Goal: Information Seeking & Learning: Understand process/instructions

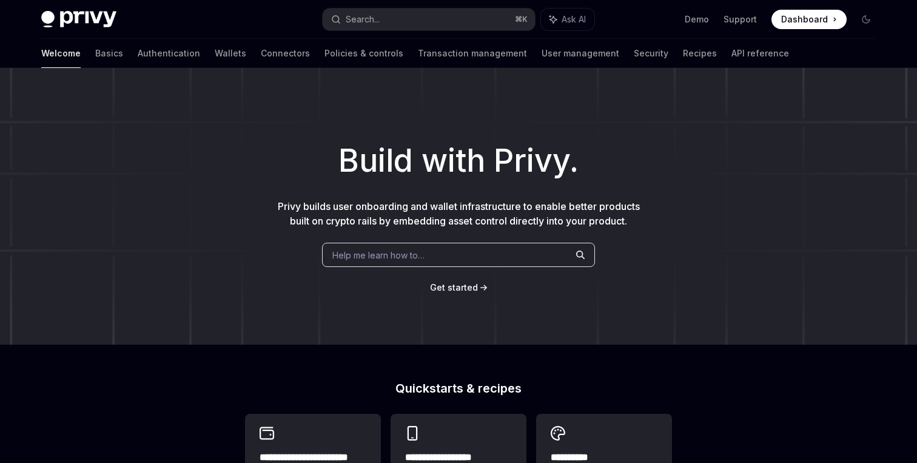
click at [489, 249] on div "Help me learn how to…" at bounding box center [458, 254] width 273 height 24
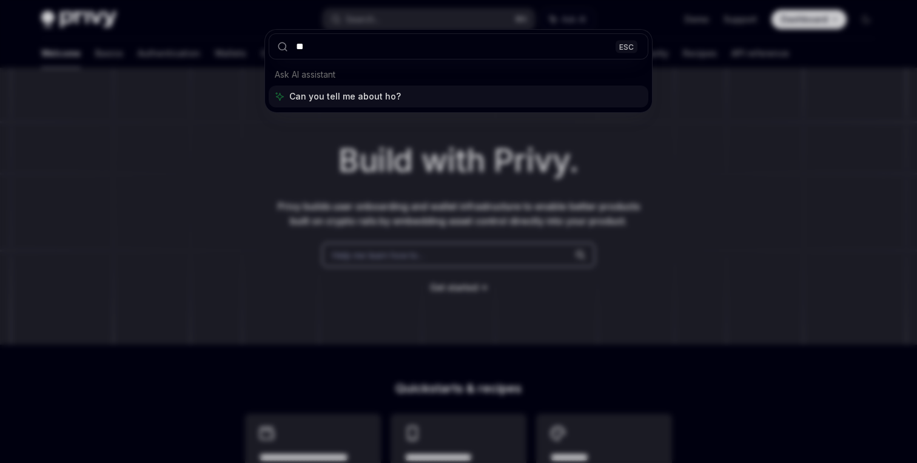
type input "*"
type input "**********"
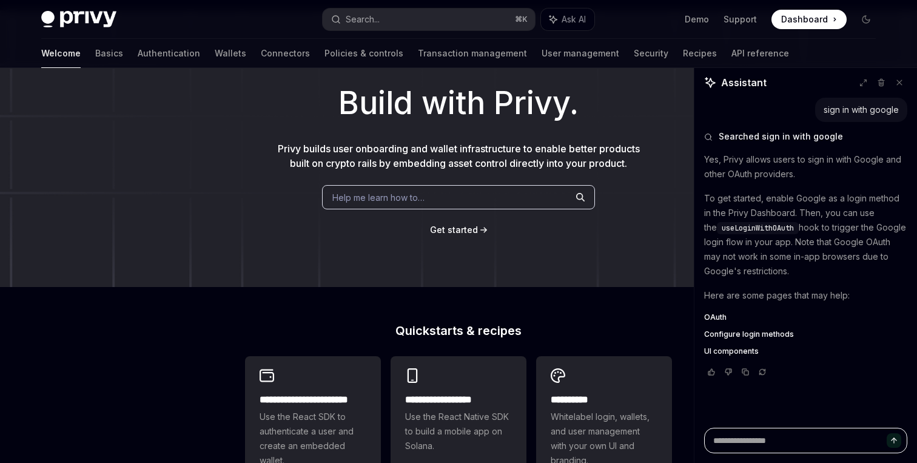
scroll to position [56, 0]
click at [720, 318] on span "OAuth" at bounding box center [715, 317] width 22 height 10
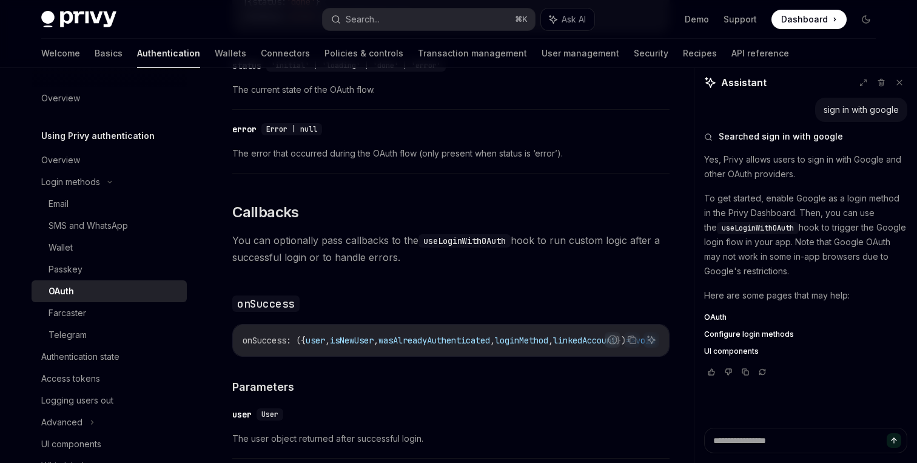
scroll to position [1379, 0]
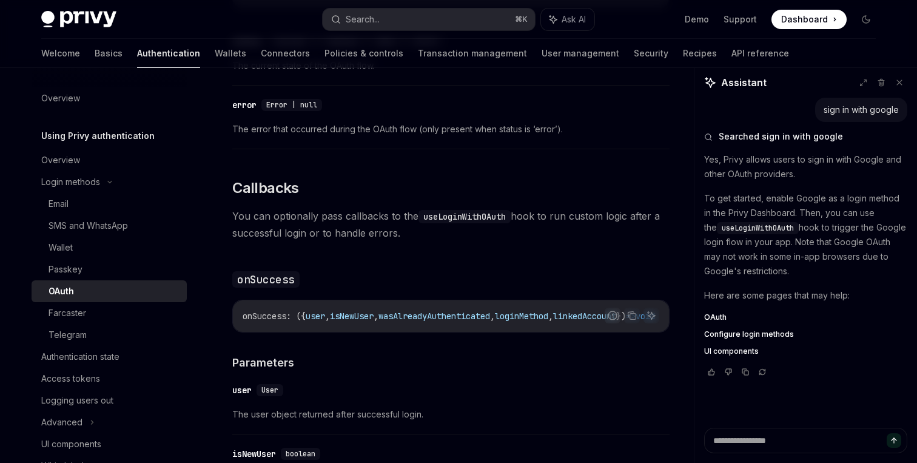
click at [757, 333] on span "Configure login methods" at bounding box center [749, 334] width 90 height 10
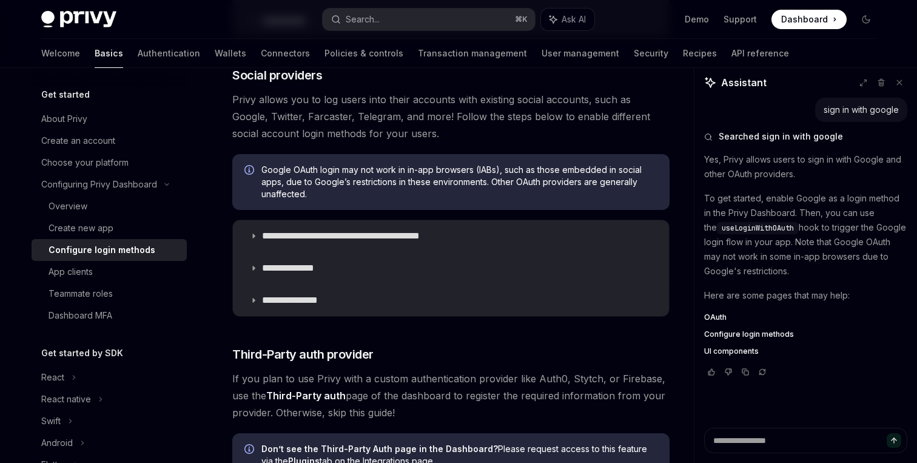
scroll to position [399, 0]
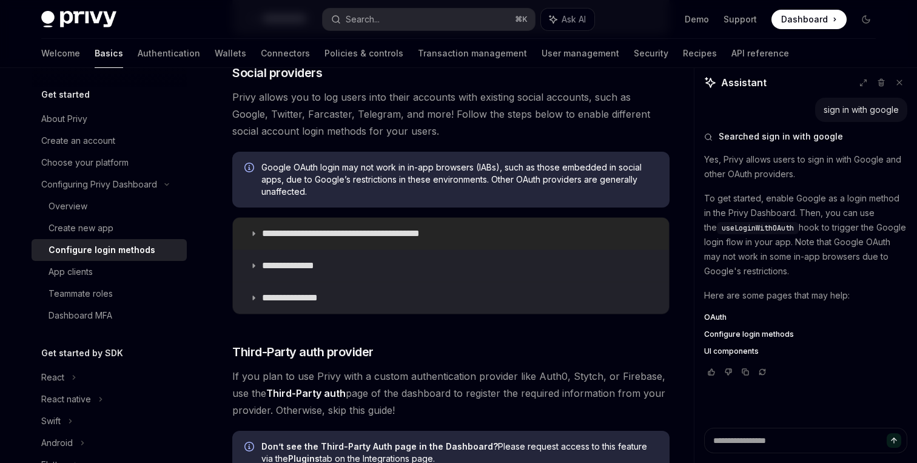
click at [326, 235] on p "**********" at bounding box center [362, 233] width 200 height 12
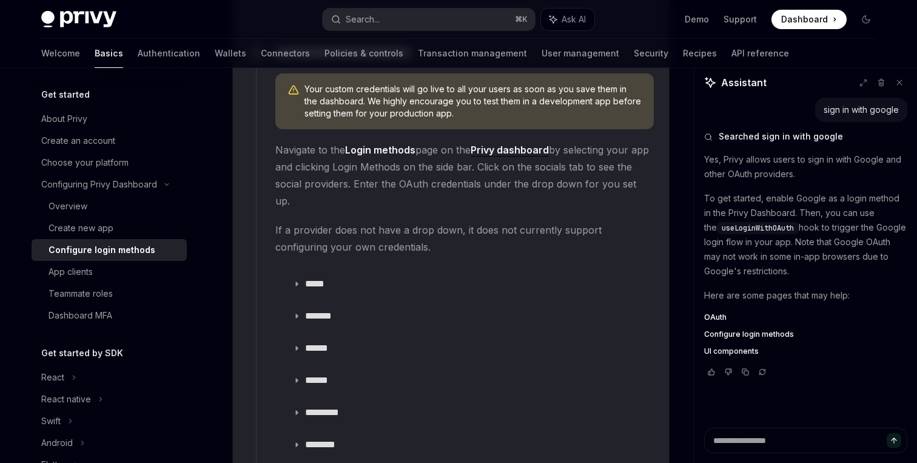
scroll to position [1315, 0]
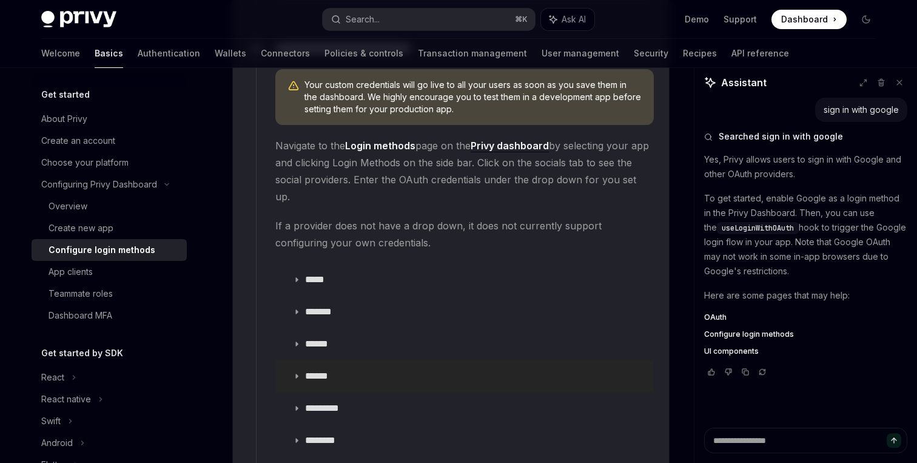
click at [346, 360] on summary "******" at bounding box center [464, 376] width 377 height 32
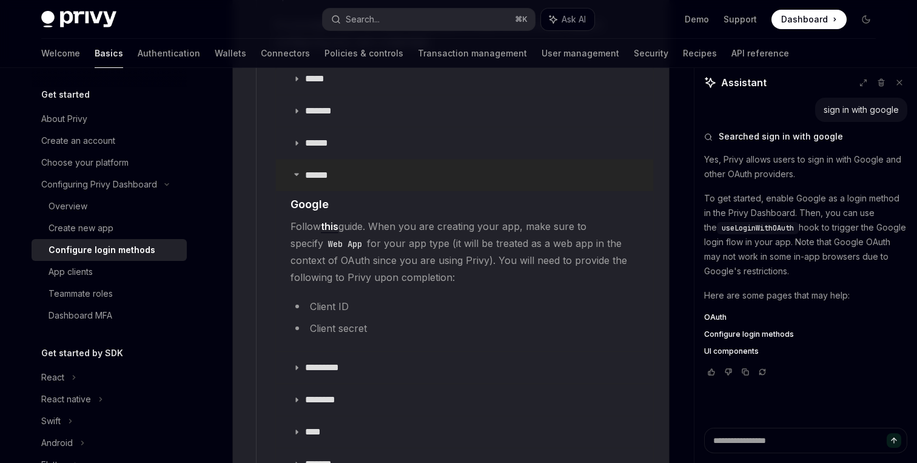
scroll to position [1520, 0]
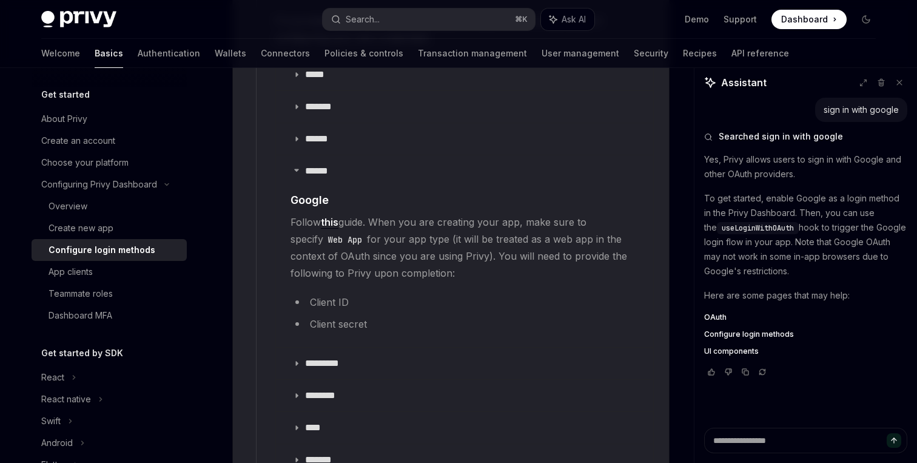
click at [328, 293] on li "Client ID" at bounding box center [464, 301] width 348 height 17
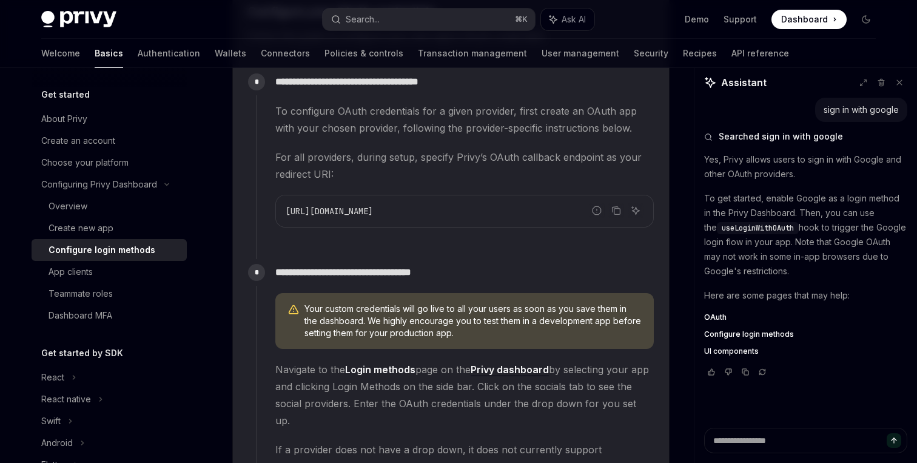
scroll to position [1085, 0]
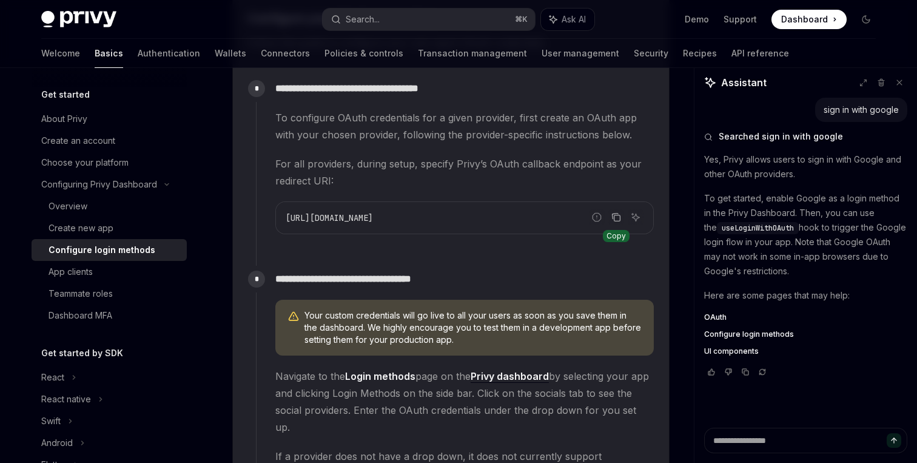
click at [615, 214] on icon "Copy the contents from the code block" at bounding box center [616, 217] width 10 height 10
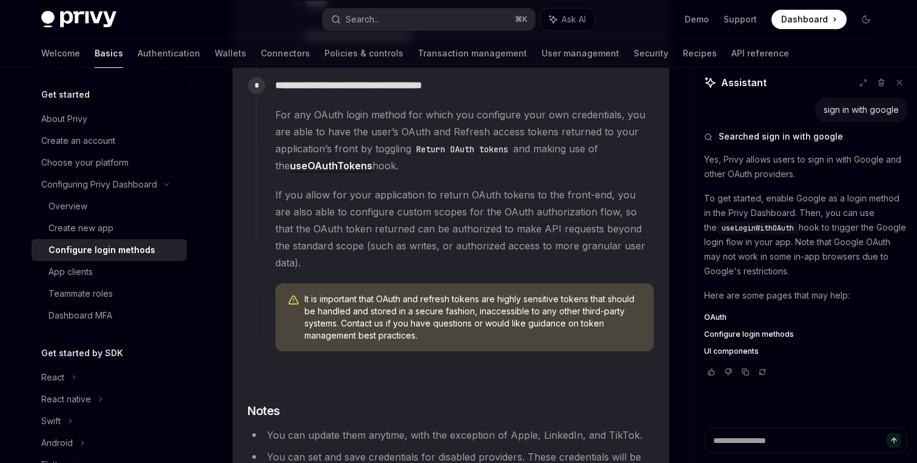
scroll to position [1995, 0]
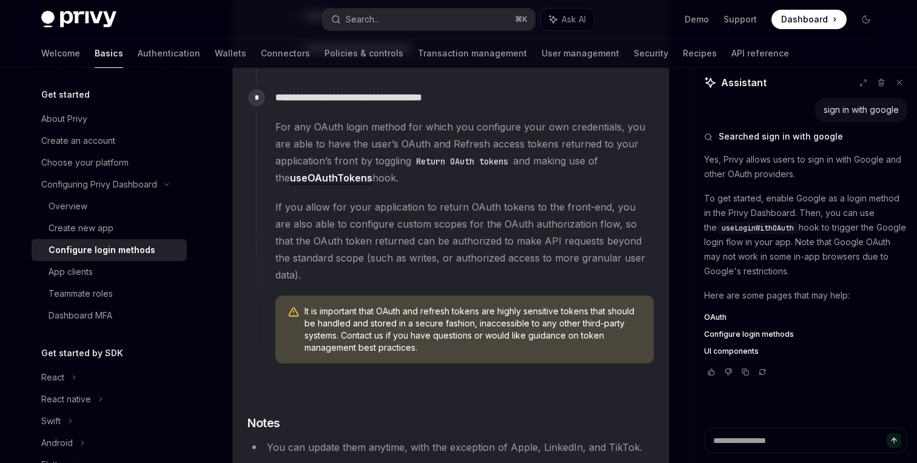
click at [326, 172] on link "useOAuthTokens" at bounding box center [331, 178] width 82 height 13
type textarea "*"
